Goal: Task Accomplishment & Management: Complete application form

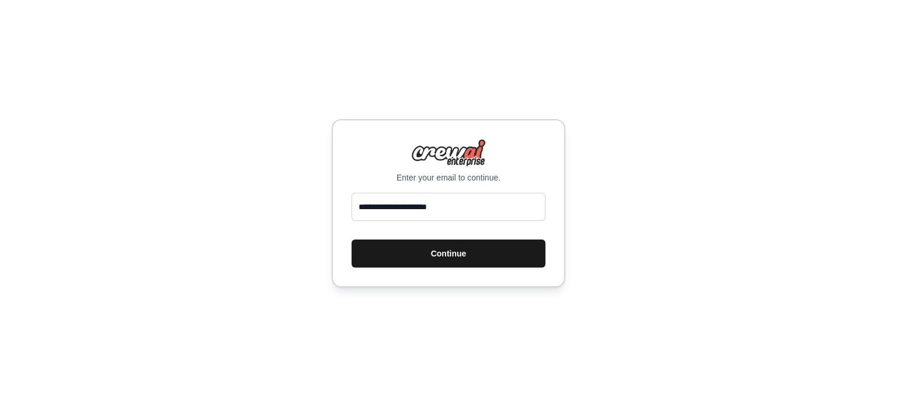
click at [415, 256] on button "Continue" at bounding box center [449, 254] width 194 height 28
